Goal: Task Accomplishment & Management: Use online tool/utility

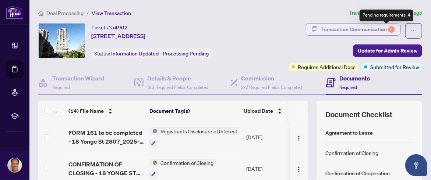
click at [388, 29] on div "4" at bounding box center [391, 29] width 7 height 7
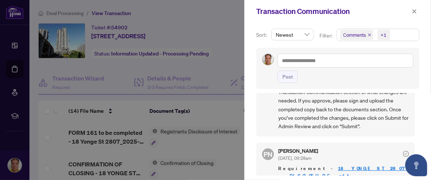
scroll to position [267, 0]
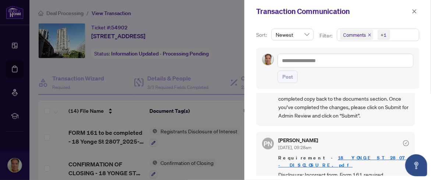
click at [403, 141] on icon "check-circle" at bounding box center [406, 144] width 6 height 6
click at [254, 91] on div "Sort: Newest Filter: Comments +1 Post PN Paula Nguyen Sep/29/2025, 09:30am Requ…" at bounding box center [337, 102] width 187 height 158
click at [86, 67] on div at bounding box center [215, 90] width 431 height 180
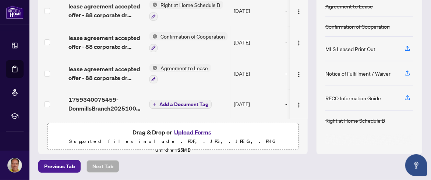
scroll to position [90, 0]
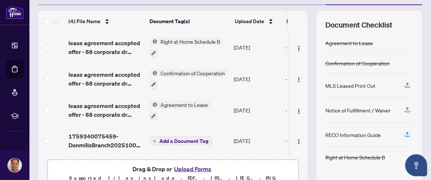
click at [177, 139] on span "Add a Document Tag" at bounding box center [183, 141] width 49 height 5
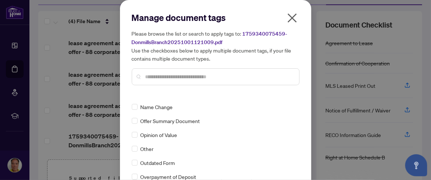
scroll to position [1214, 0]
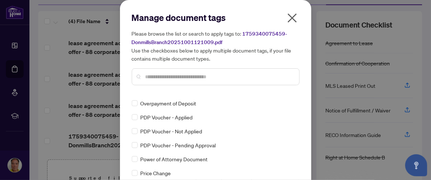
click at [289, 18] on icon "close" at bounding box center [291, 18] width 9 height 9
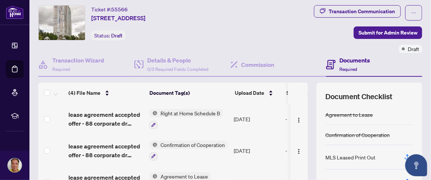
scroll to position [0, 0]
